Goal: Information Seeking & Learning: Learn about a topic

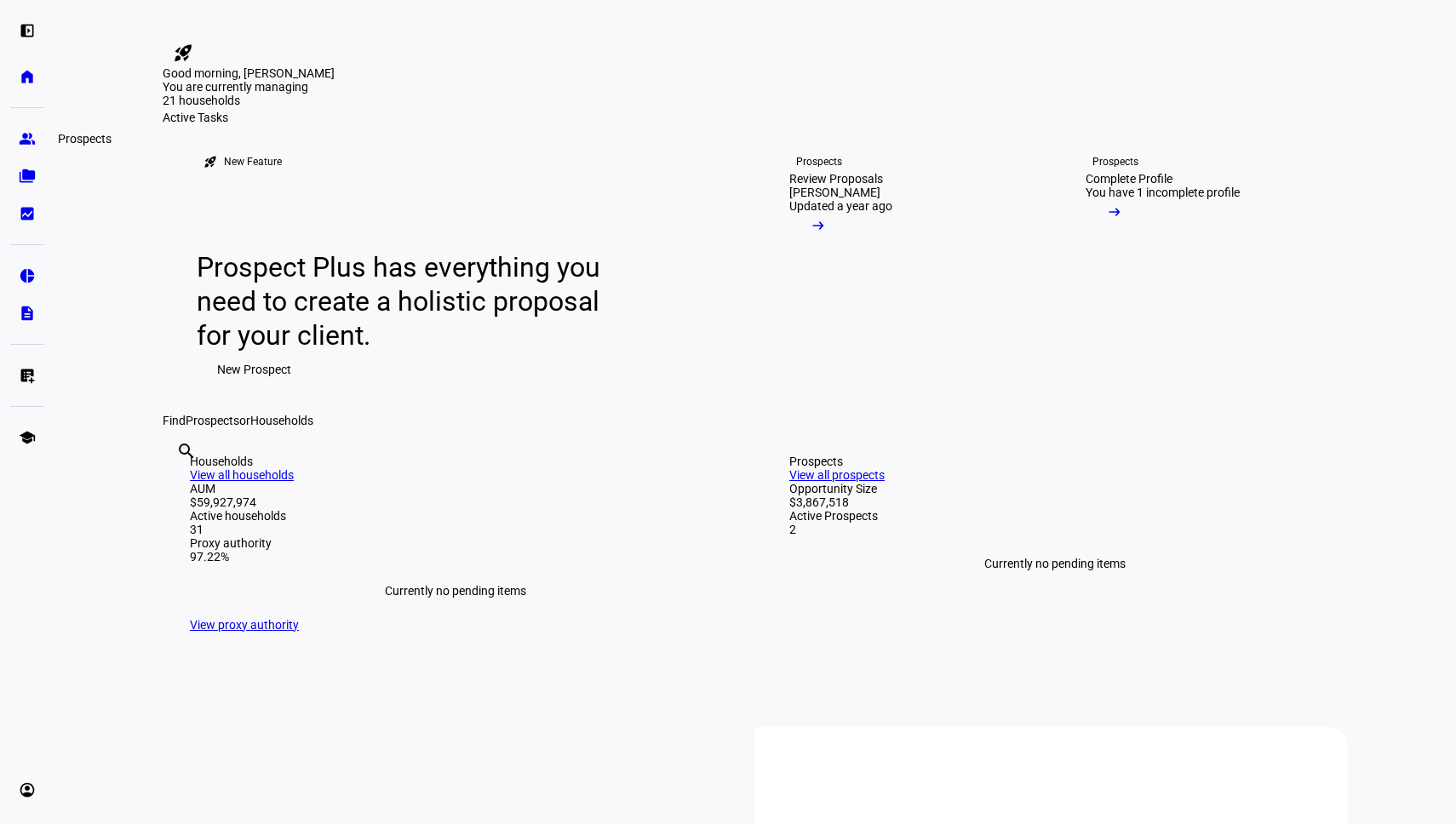
click at [30, 135] on eth-mat-symbol "group" at bounding box center [27, 138] width 17 height 17
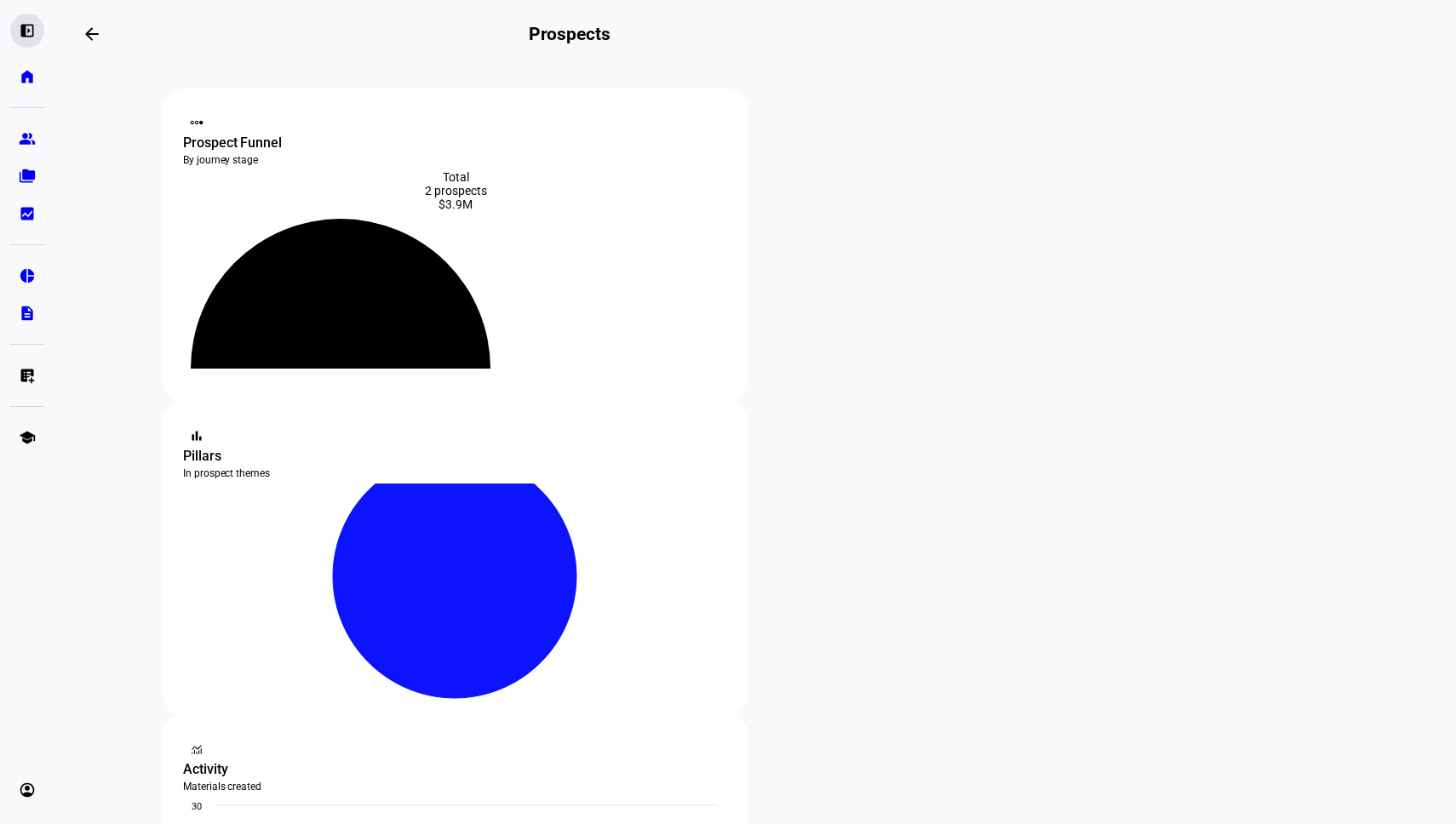
click at [29, 38] on eth-mat-symbol "left_panel_open" at bounding box center [27, 30] width 17 height 17
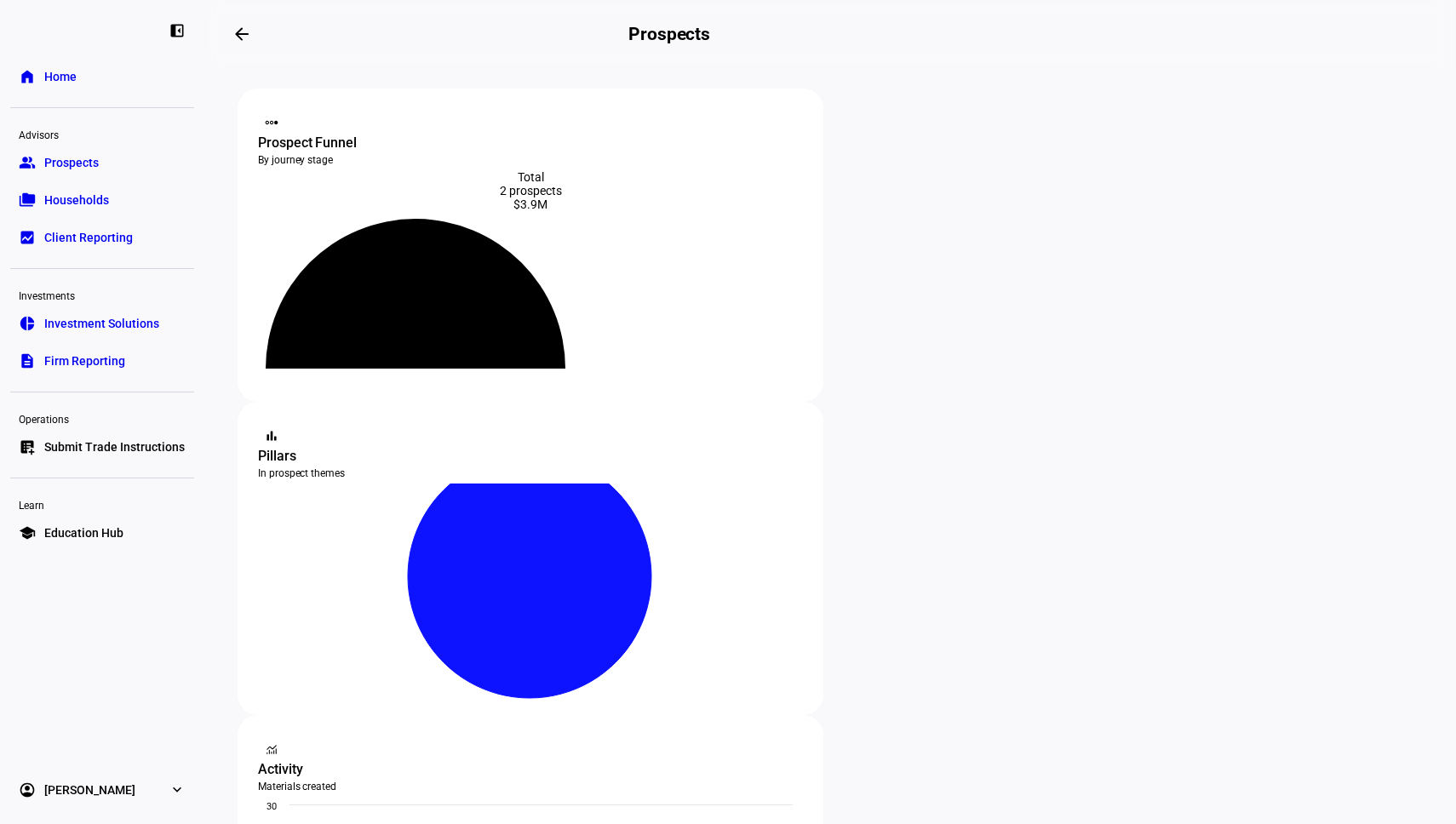
click at [77, 212] on link "folder_copy Households" at bounding box center [101, 200] width 184 height 34
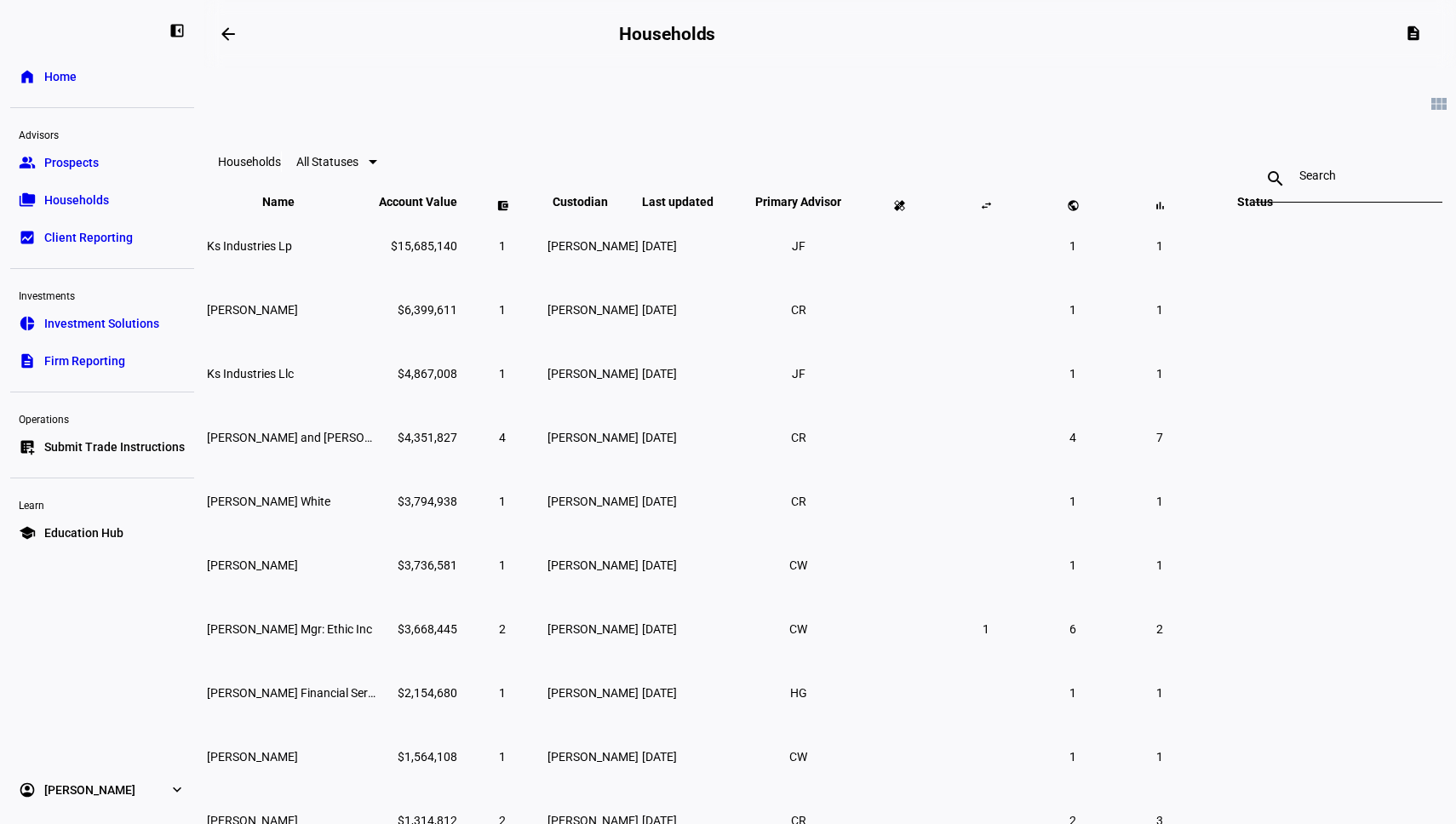
click at [1299, 193] on div at bounding box center [1348, 179] width 98 height 47
click at [1299, 182] on input at bounding box center [1348, 175] width 98 height 14
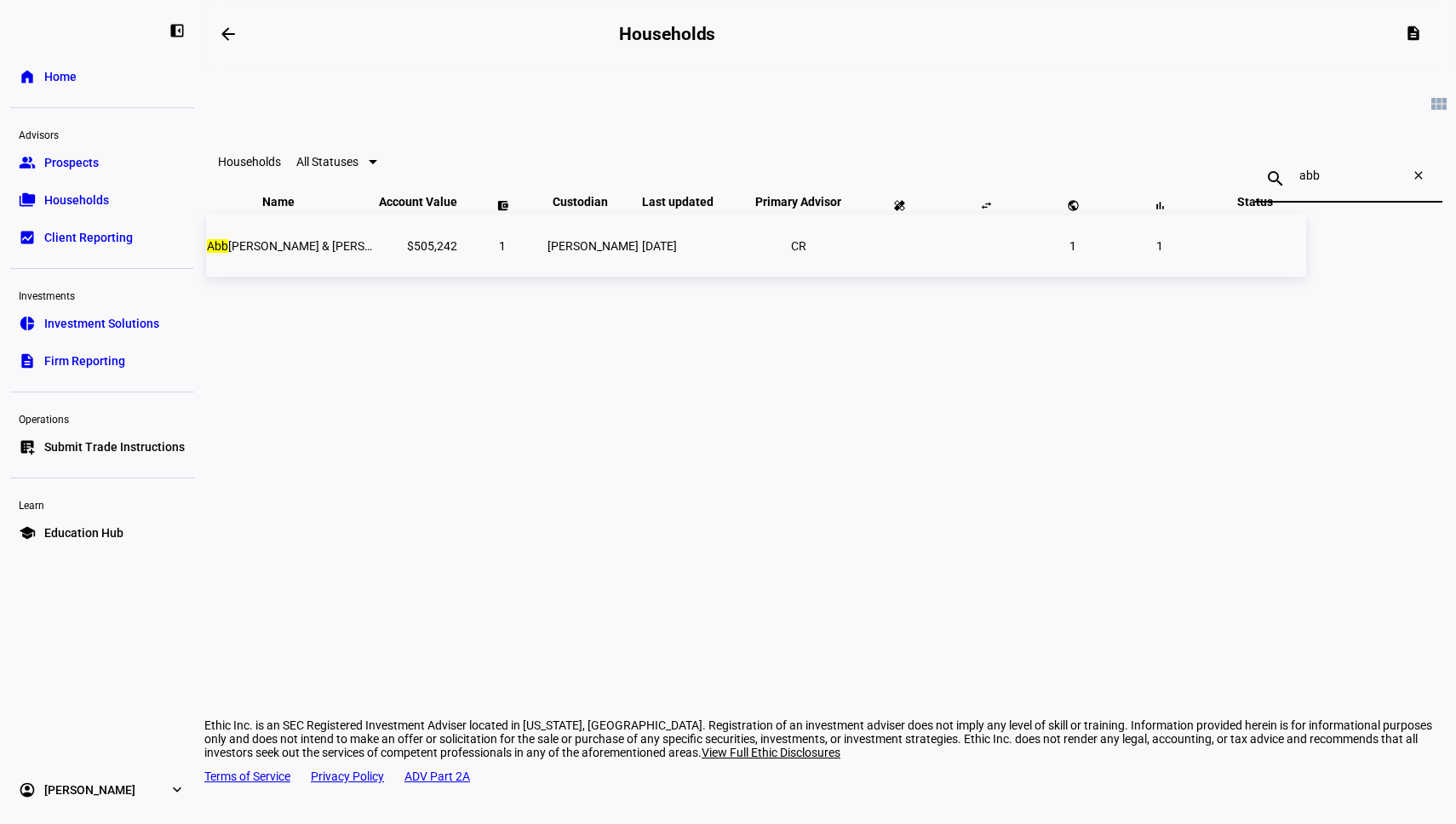
type input "abb"
click at [423, 253] on span "Abb [PERSON_NAME] & [PERSON_NAME]" at bounding box center [315, 246] width 216 height 14
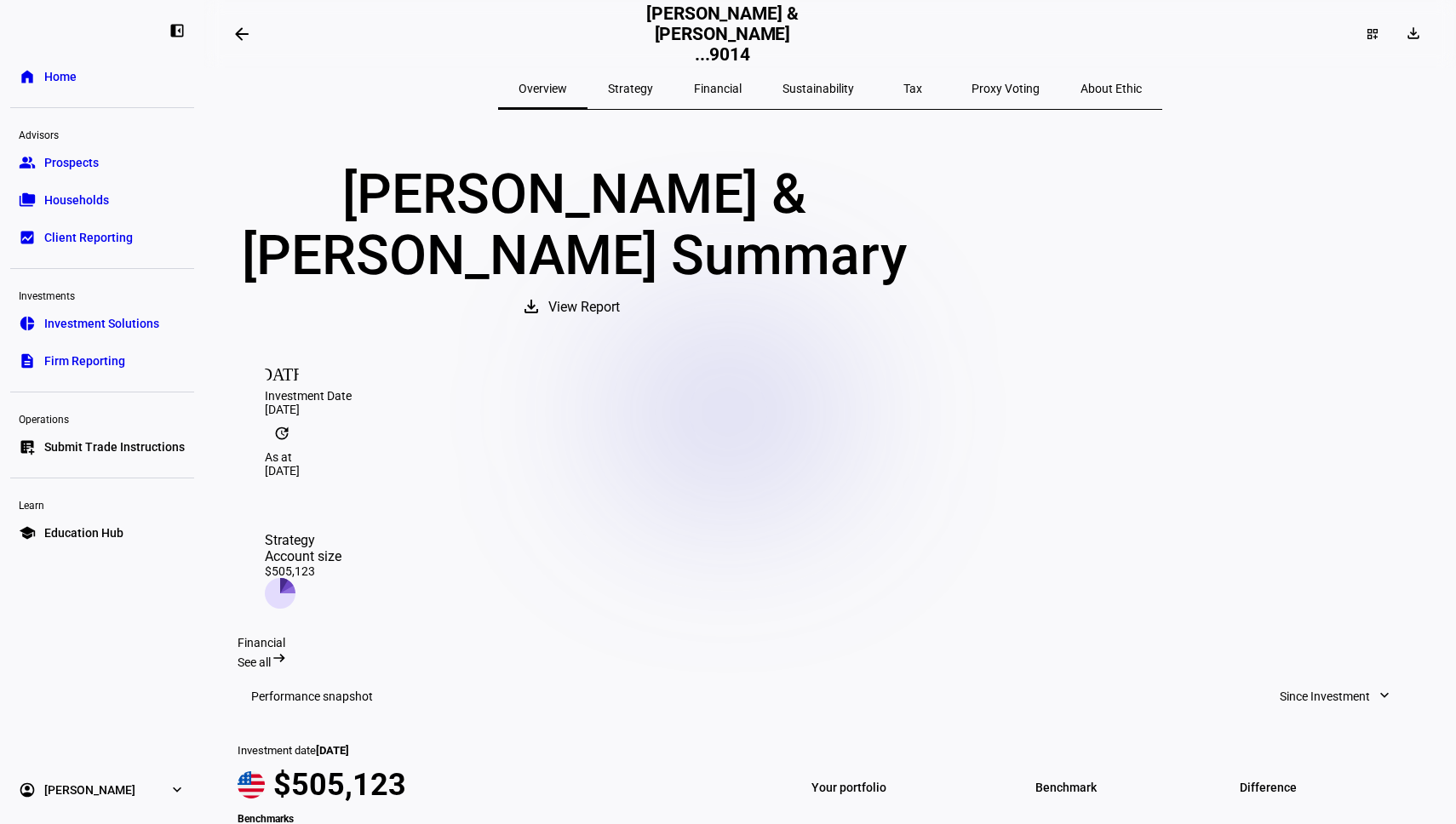
click at [903, 93] on span "Tax" at bounding box center [912, 88] width 19 height 12
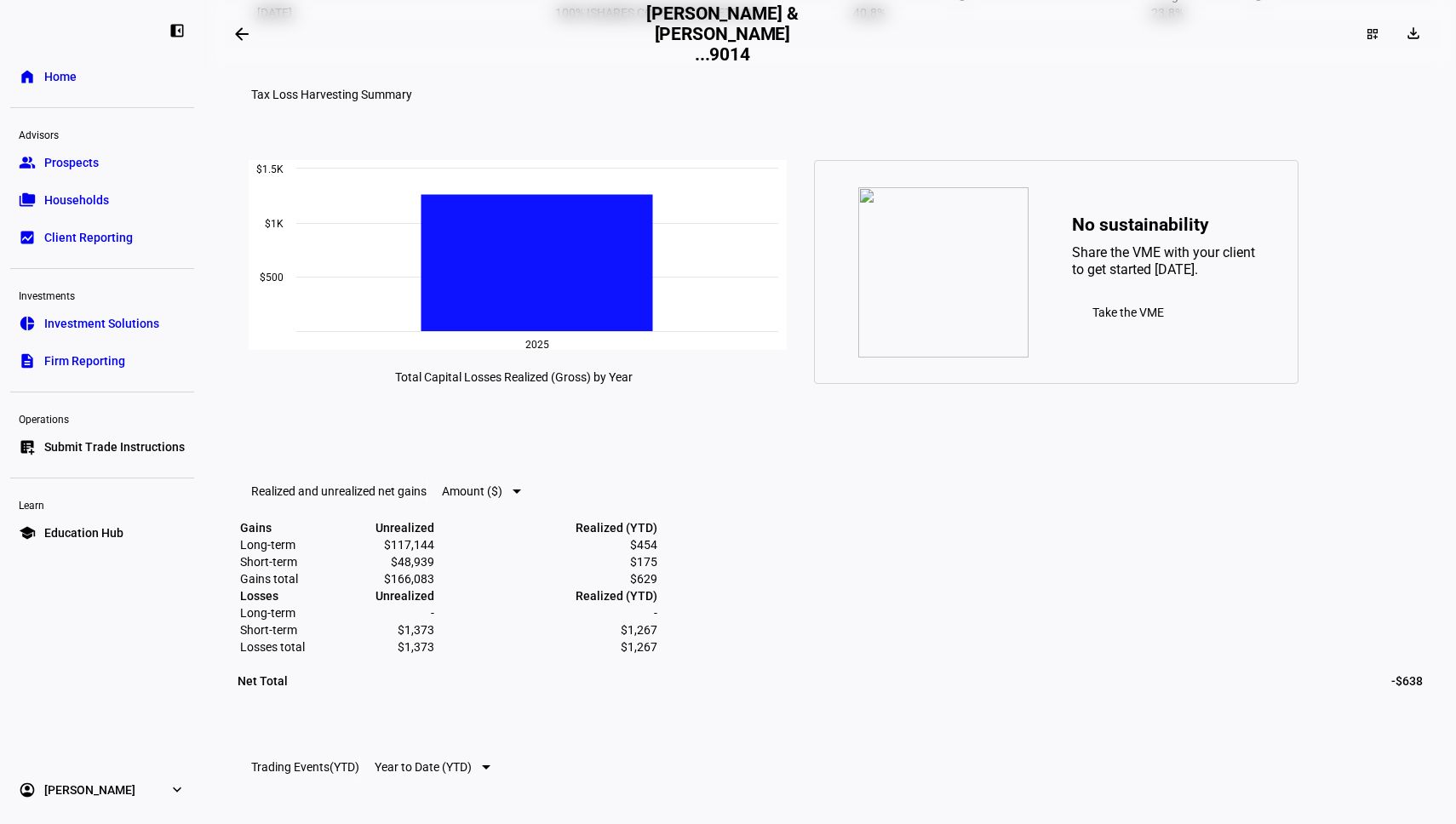
scroll to position [453, 0]
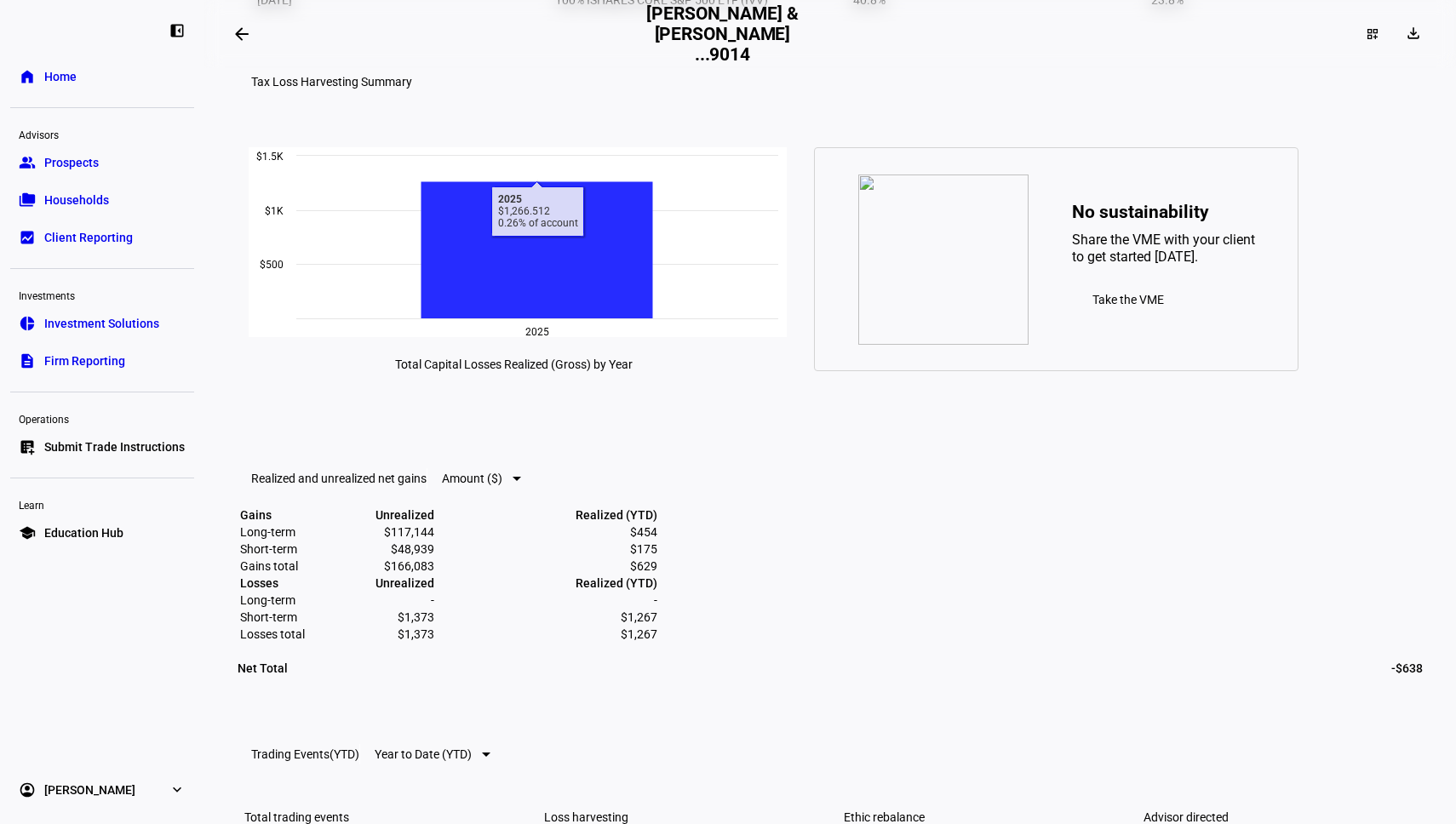
click at [545, 320] on rect at bounding box center [538, 250] width 232 height 137
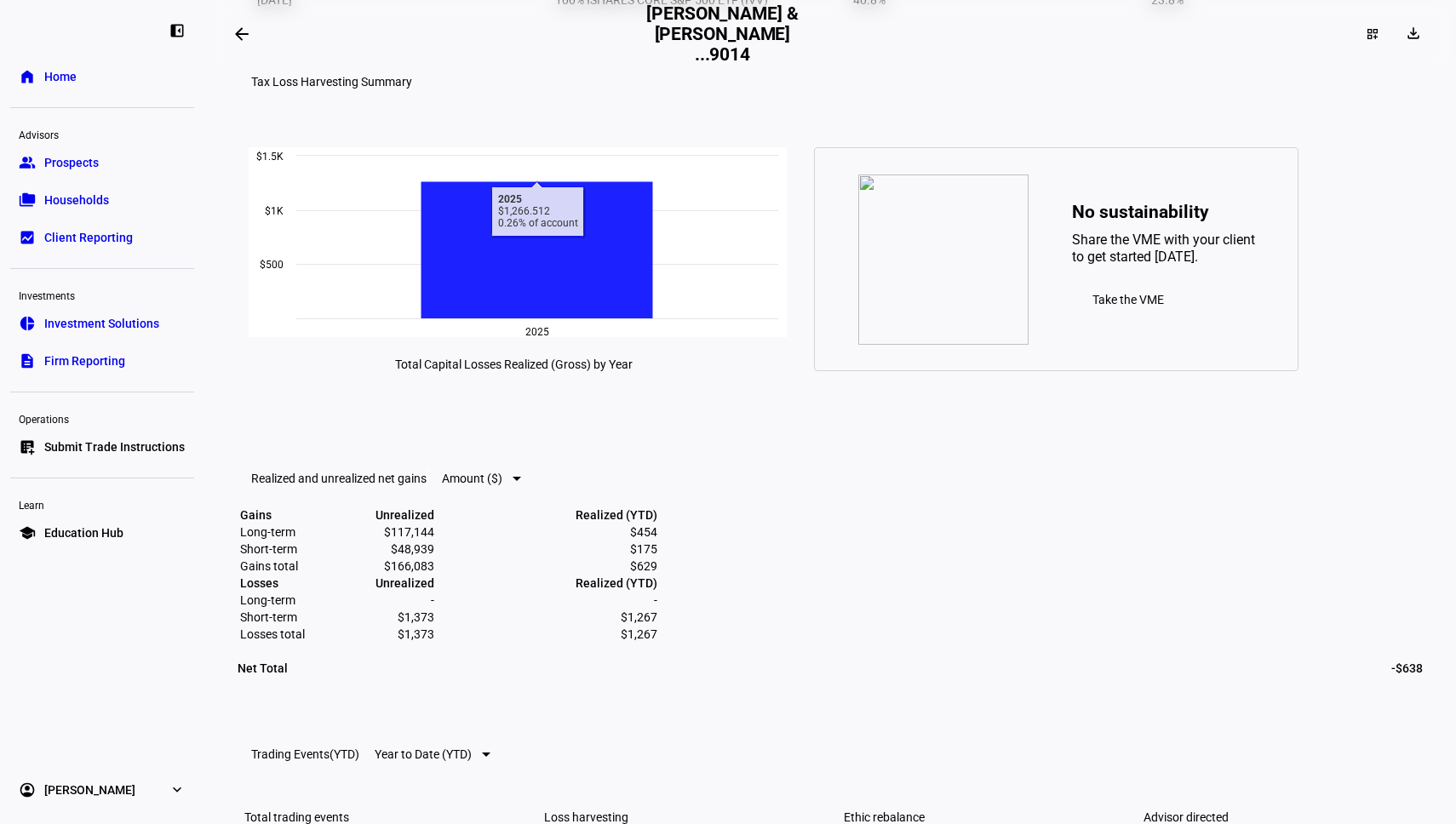
click at [549, 338] on text "2025" at bounding box center [537, 332] width 24 height 12
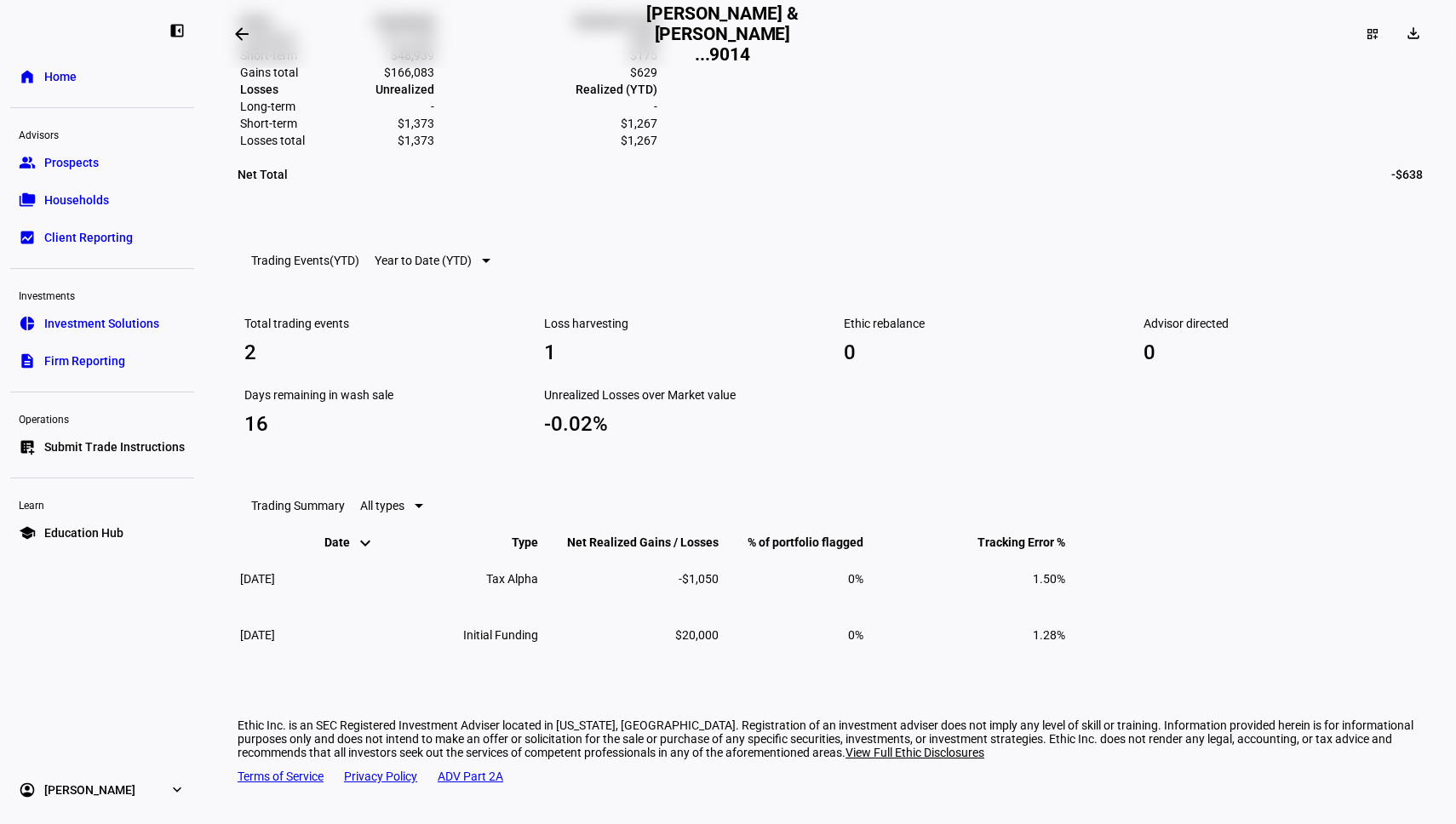
scroll to position [949, 0]
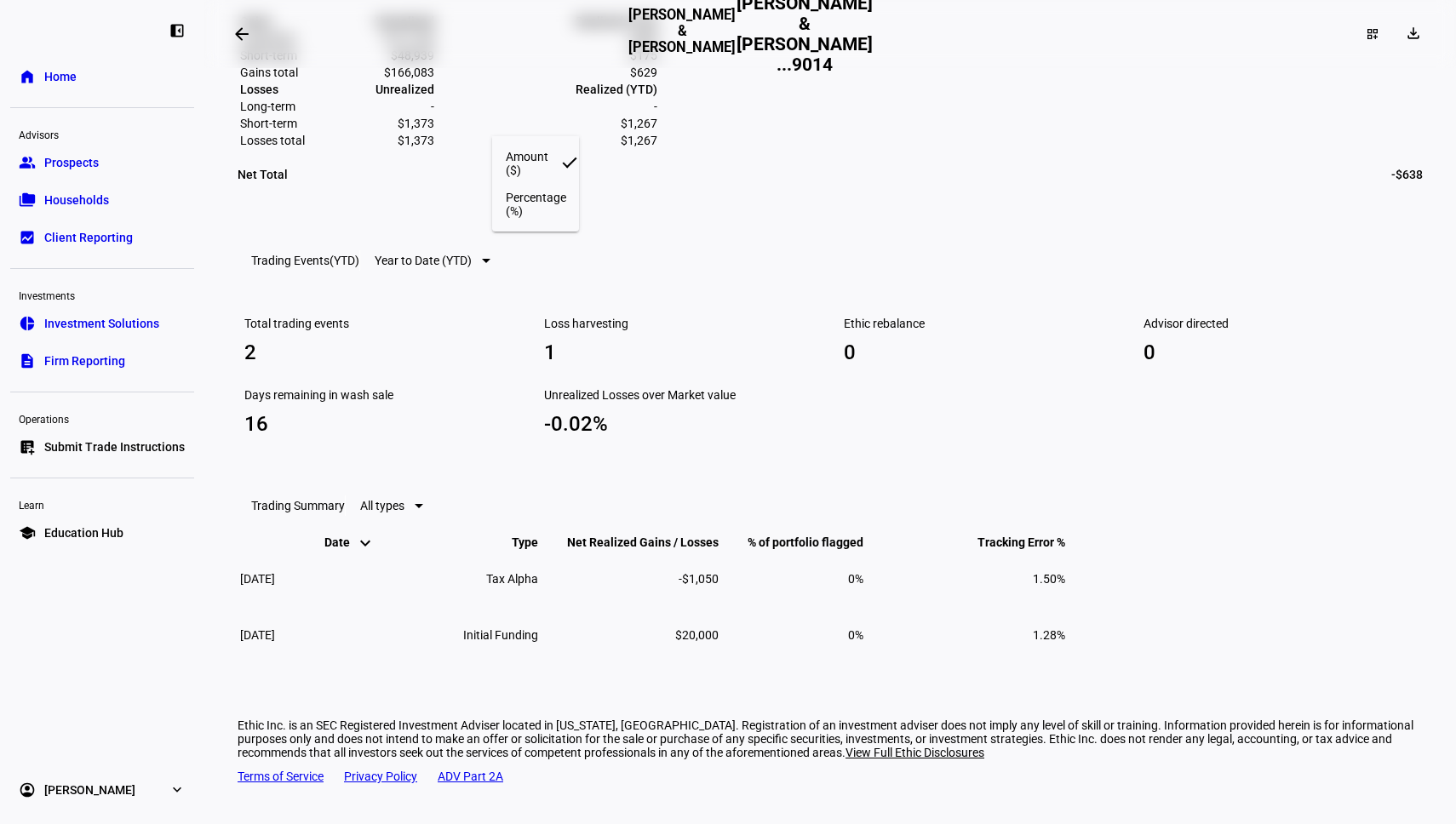
click at [568, 64] on div at bounding box center [728, 412] width 1456 height 824
click at [480, 251] on div at bounding box center [481, 261] width 19 height 21
click at [591, 206] on div at bounding box center [728, 412] width 1456 height 824
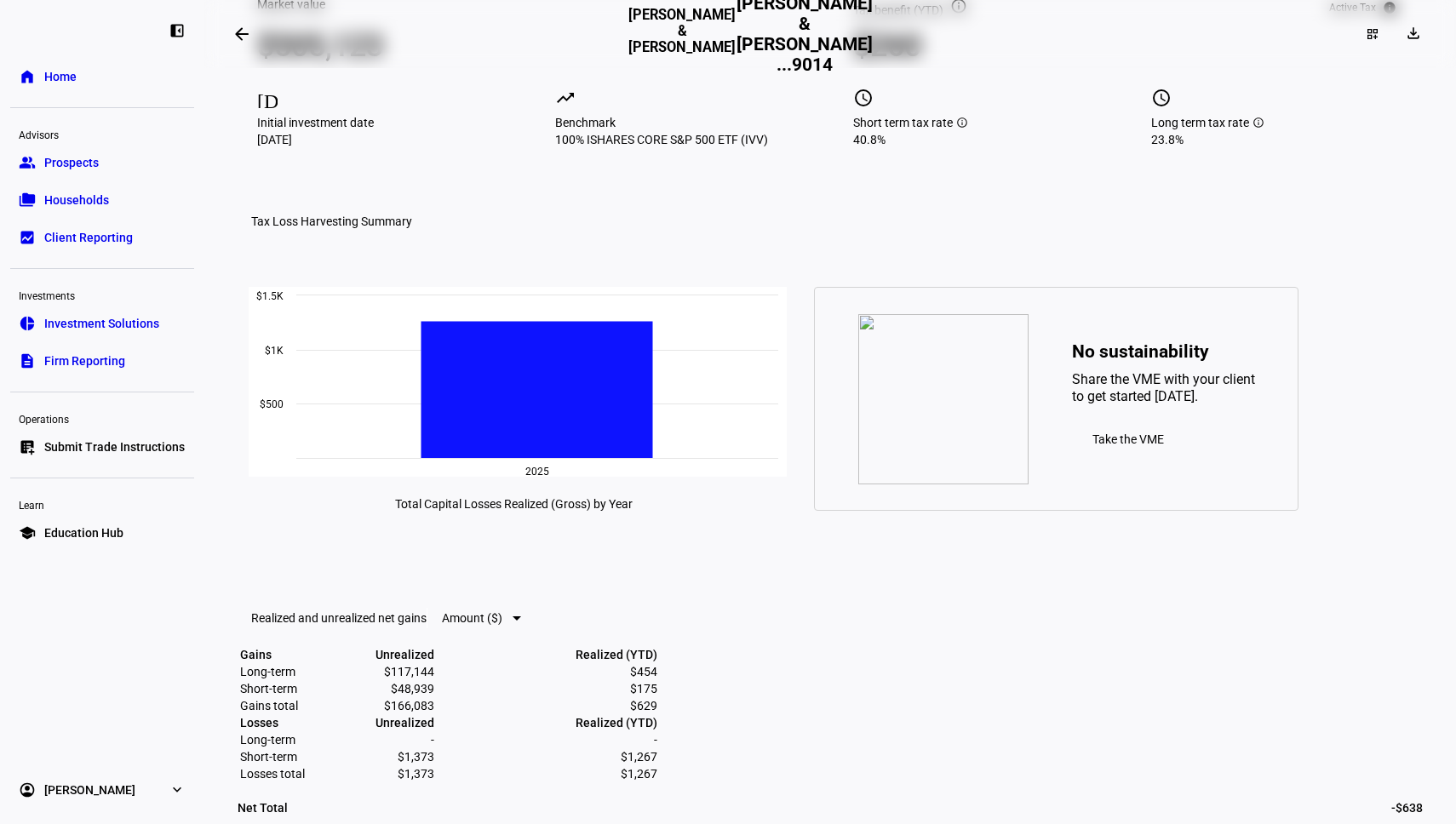
scroll to position [0, 0]
